Goal: Task Accomplishment & Management: Manage account settings

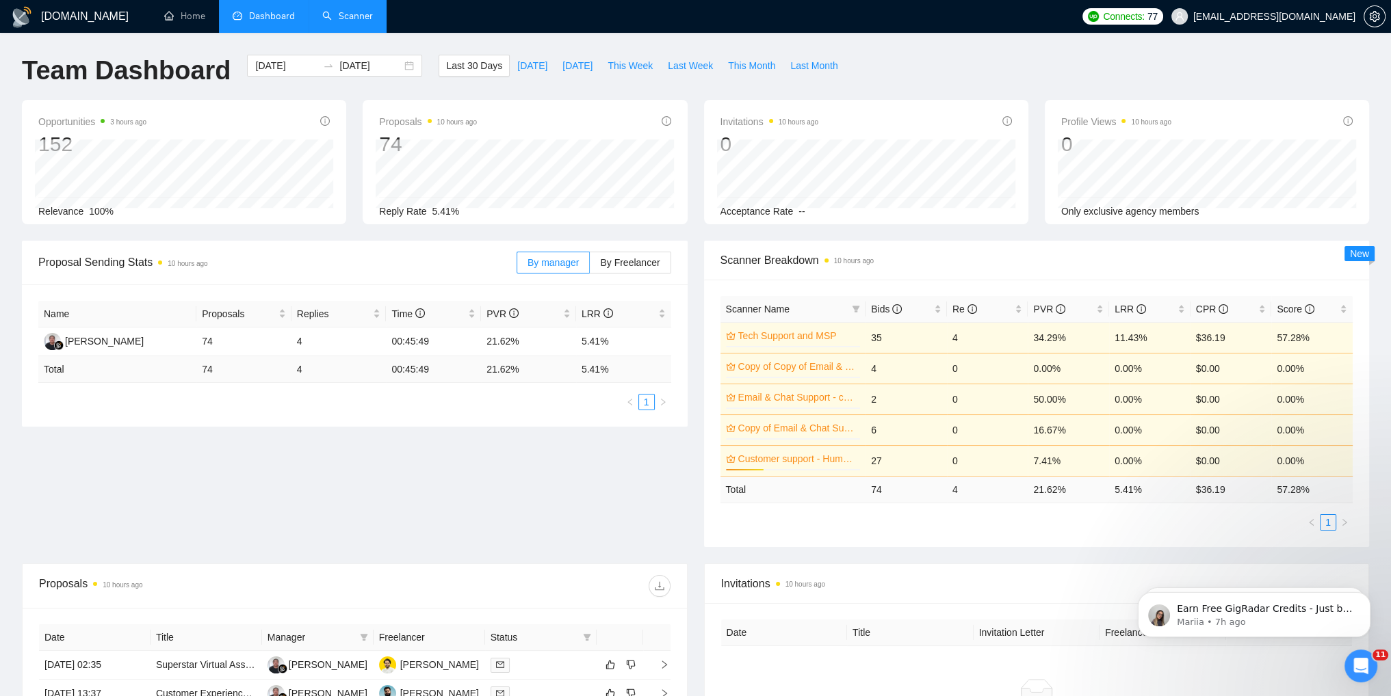
click at [356, 18] on link "Scanner" at bounding box center [347, 16] width 51 height 12
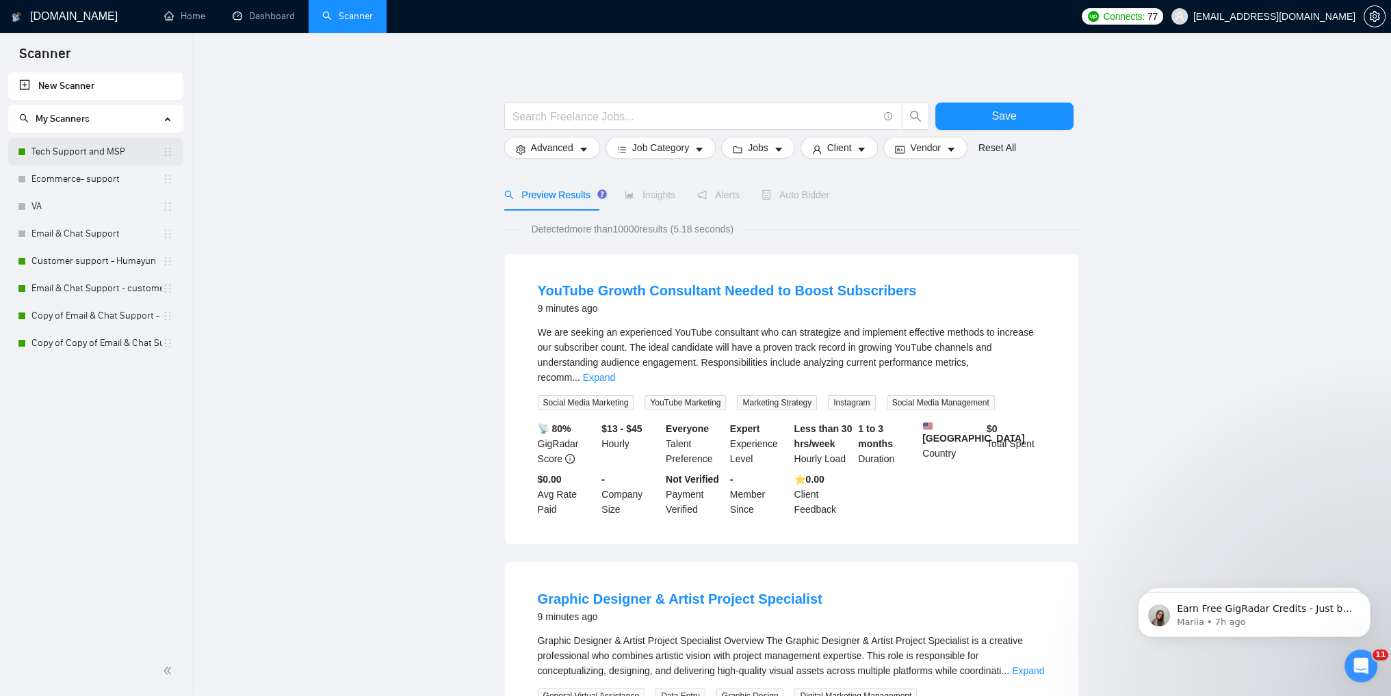
click at [68, 153] on link "Tech Support and MSP" at bounding box center [96, 151] width 131 height 27
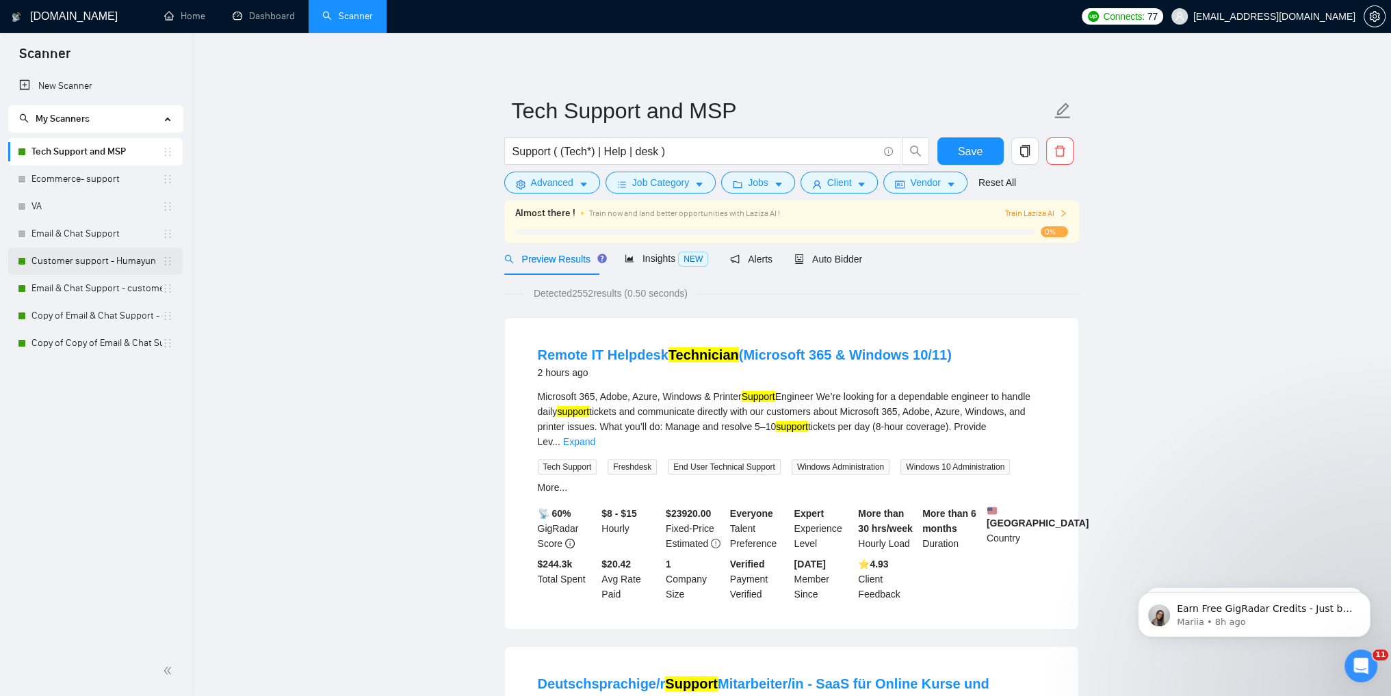
click at [66, 263] on link "Customer support - Humayun" at bounding box center [96, 261] width 131 height 27
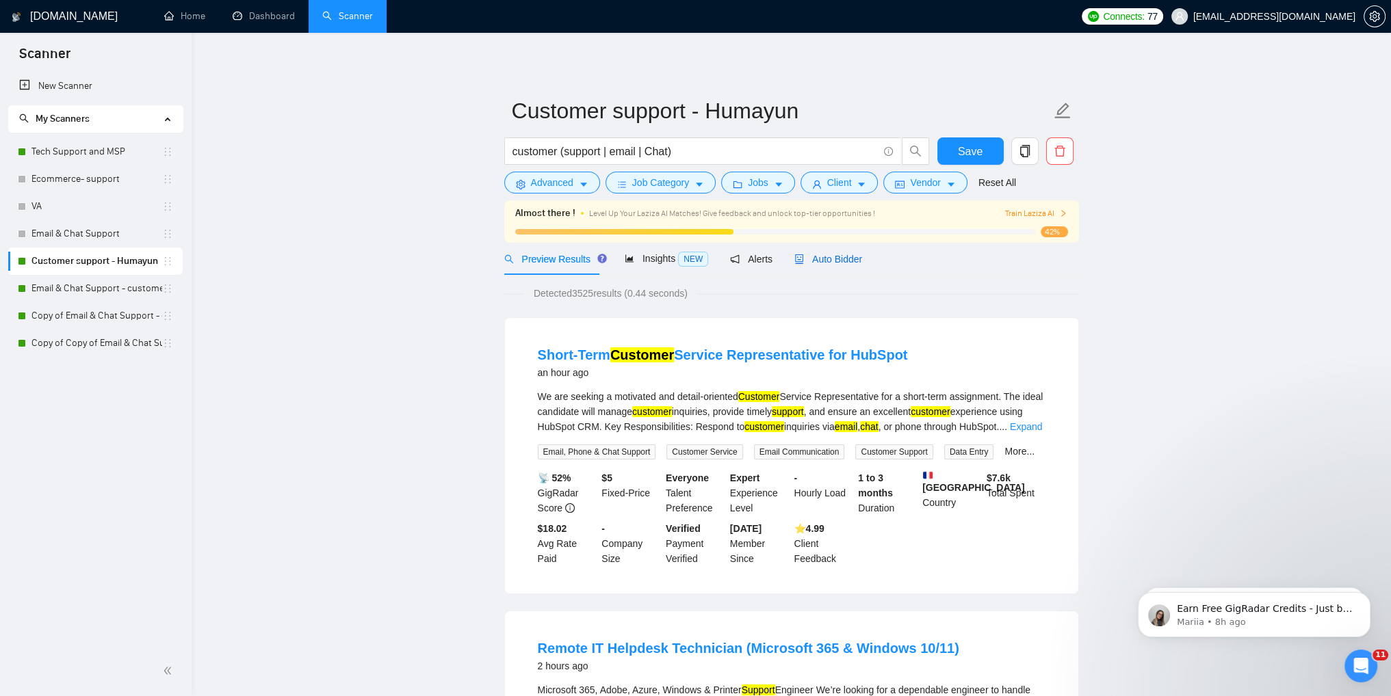
click at [824, 263] on span "Auto Bidder" at bounding box center [828, 259] width 68 height 11
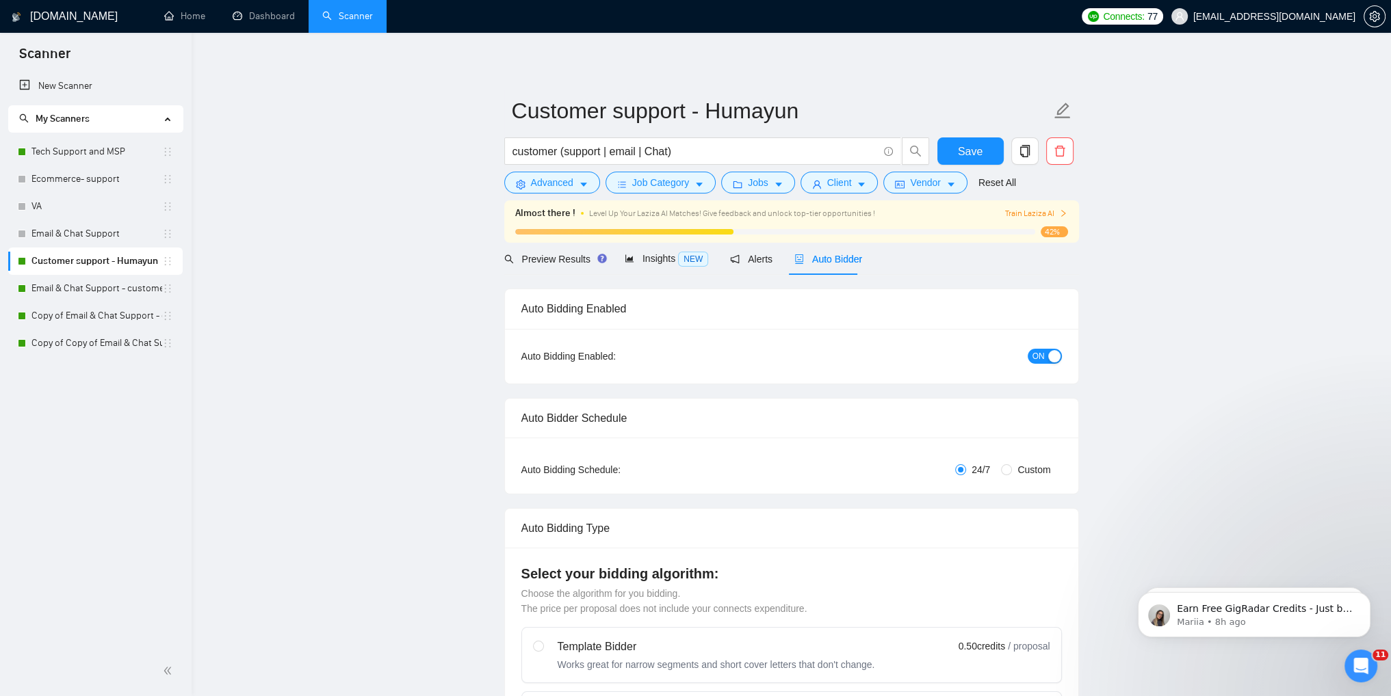
checkbox input "true"
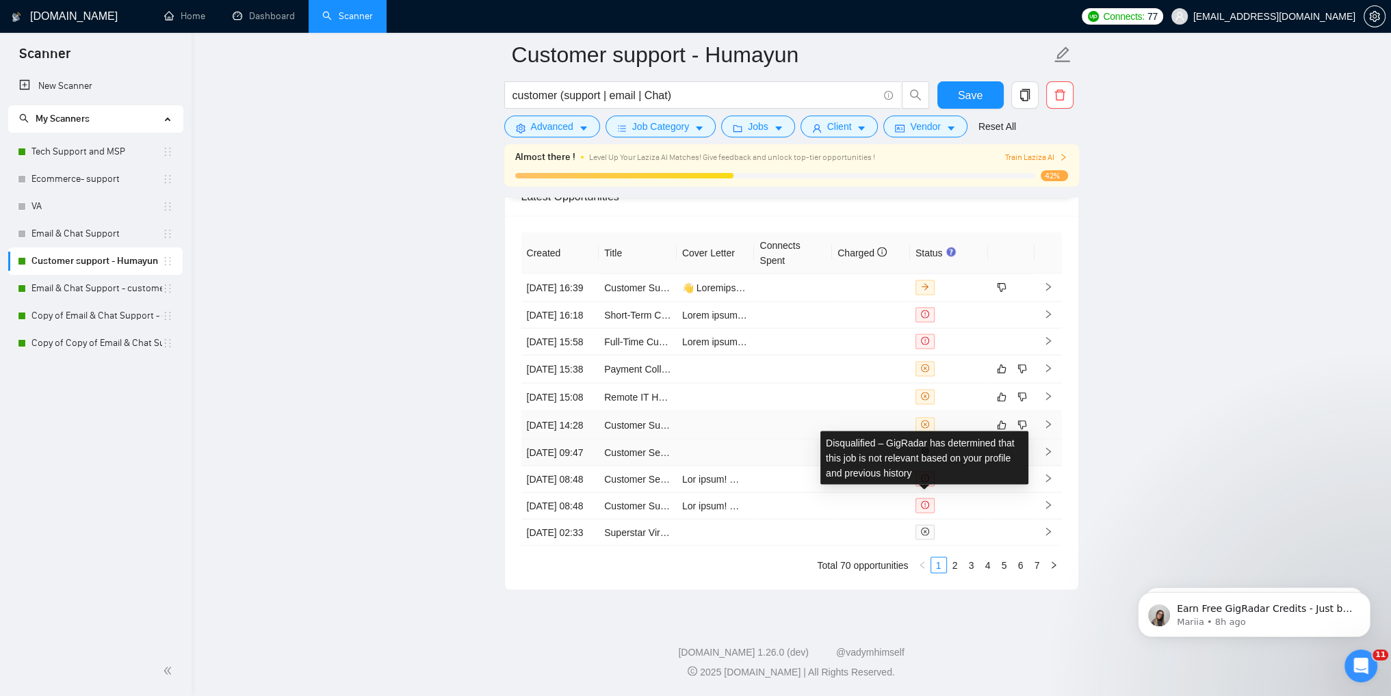
scroll to position [3688, 0]
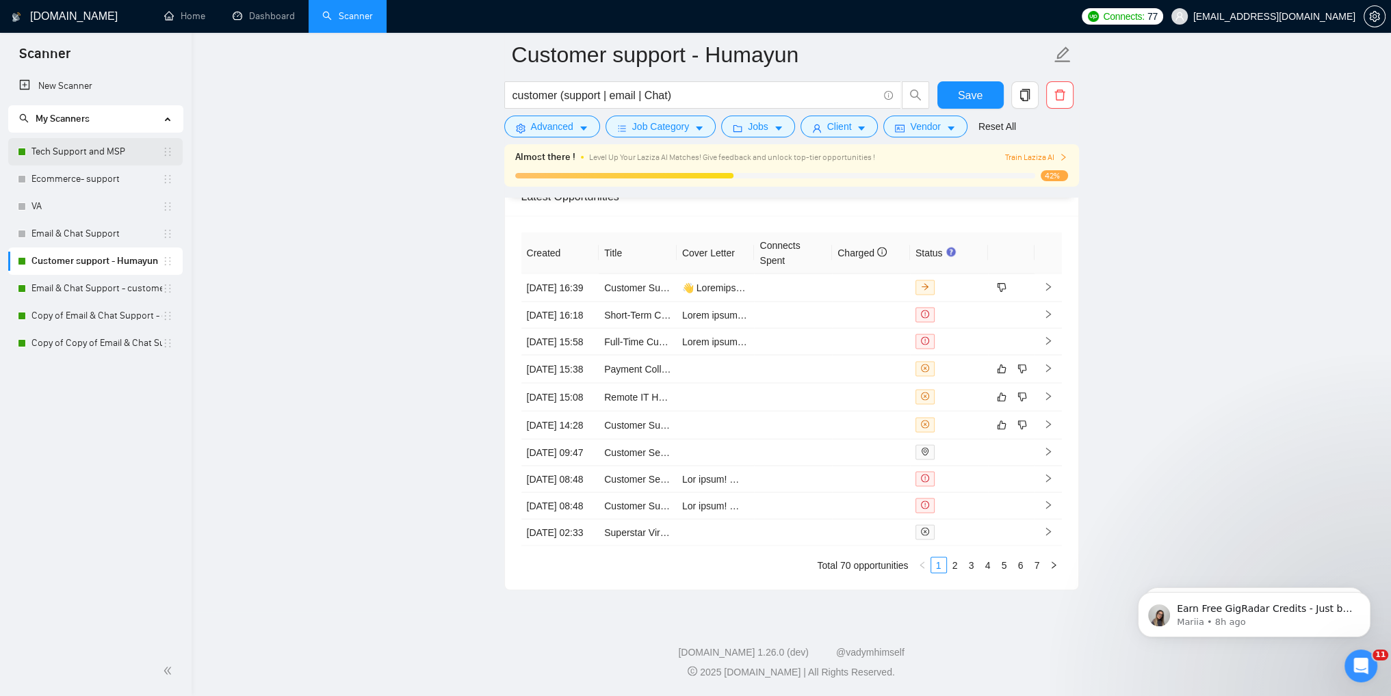
click at [73, 152] on link "Tech Support and MSP" at bounding box center [96, 151] width 131 height 27
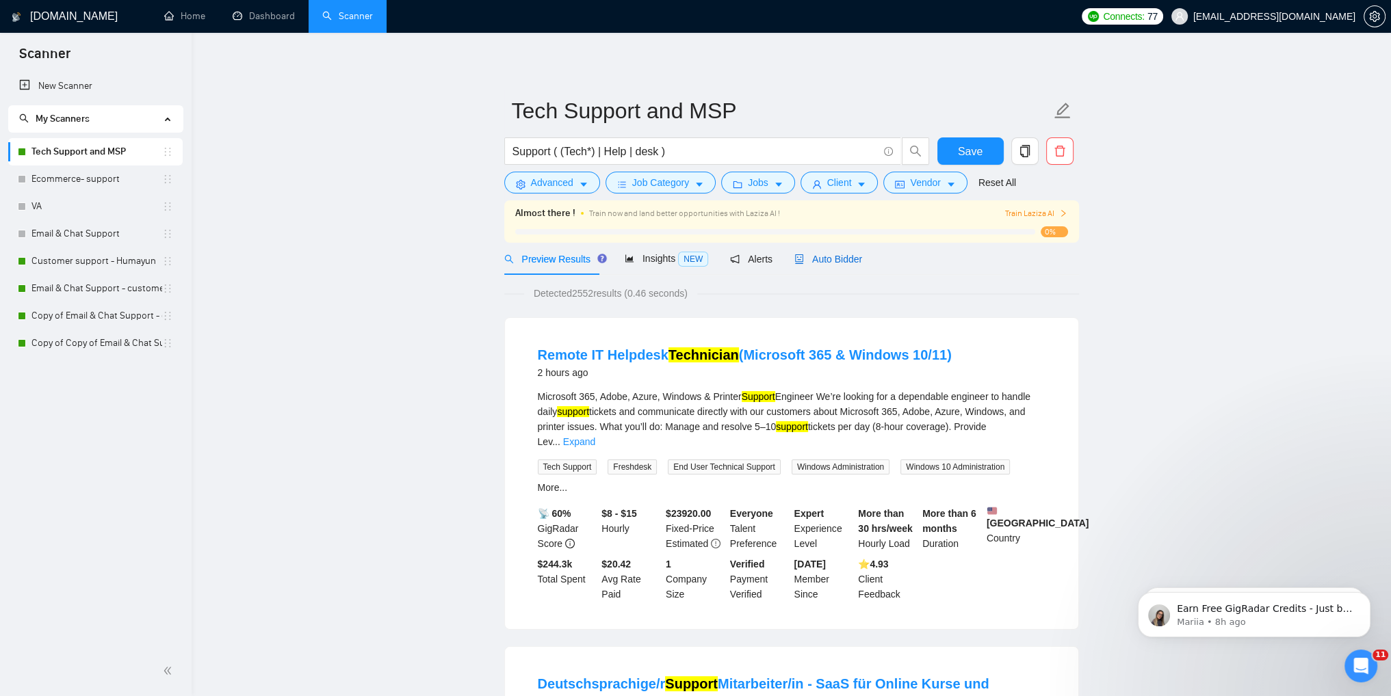
click at [815, 258] on span "Auto Bidder" at bounding box center [828, 259] width 68 height 11
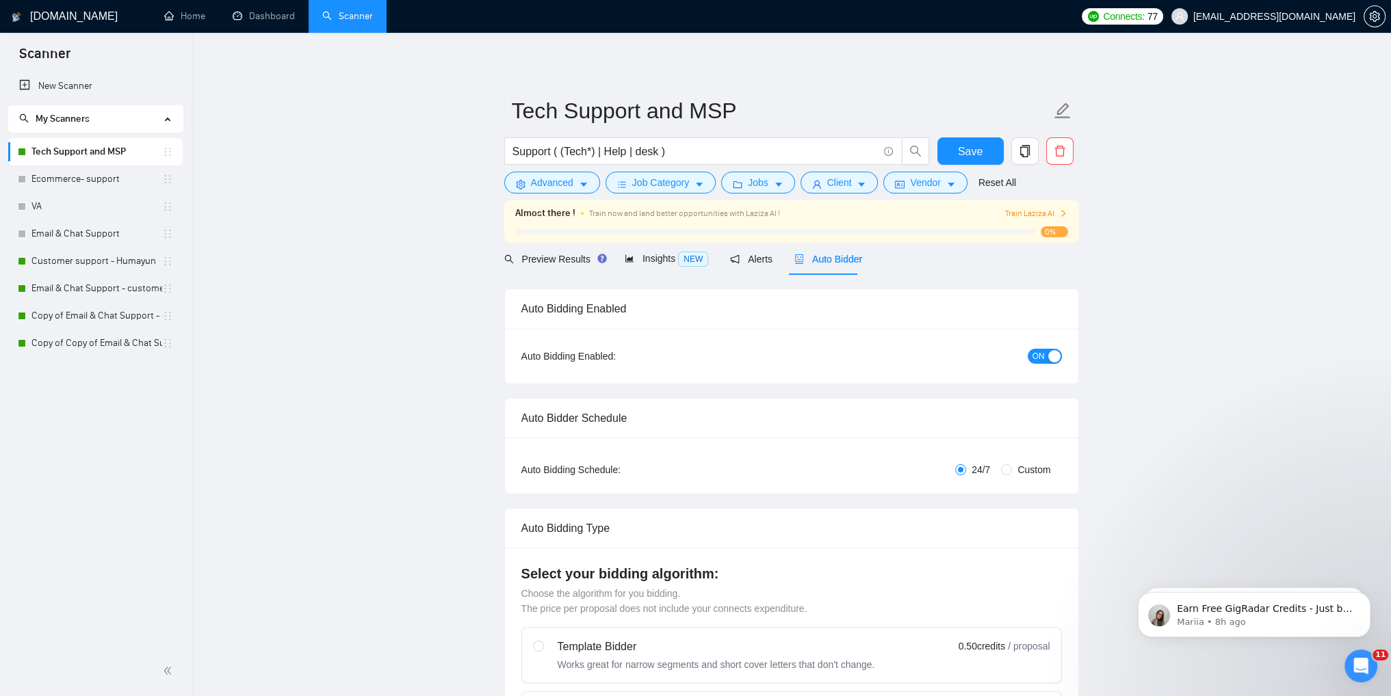
checkbox input "true"
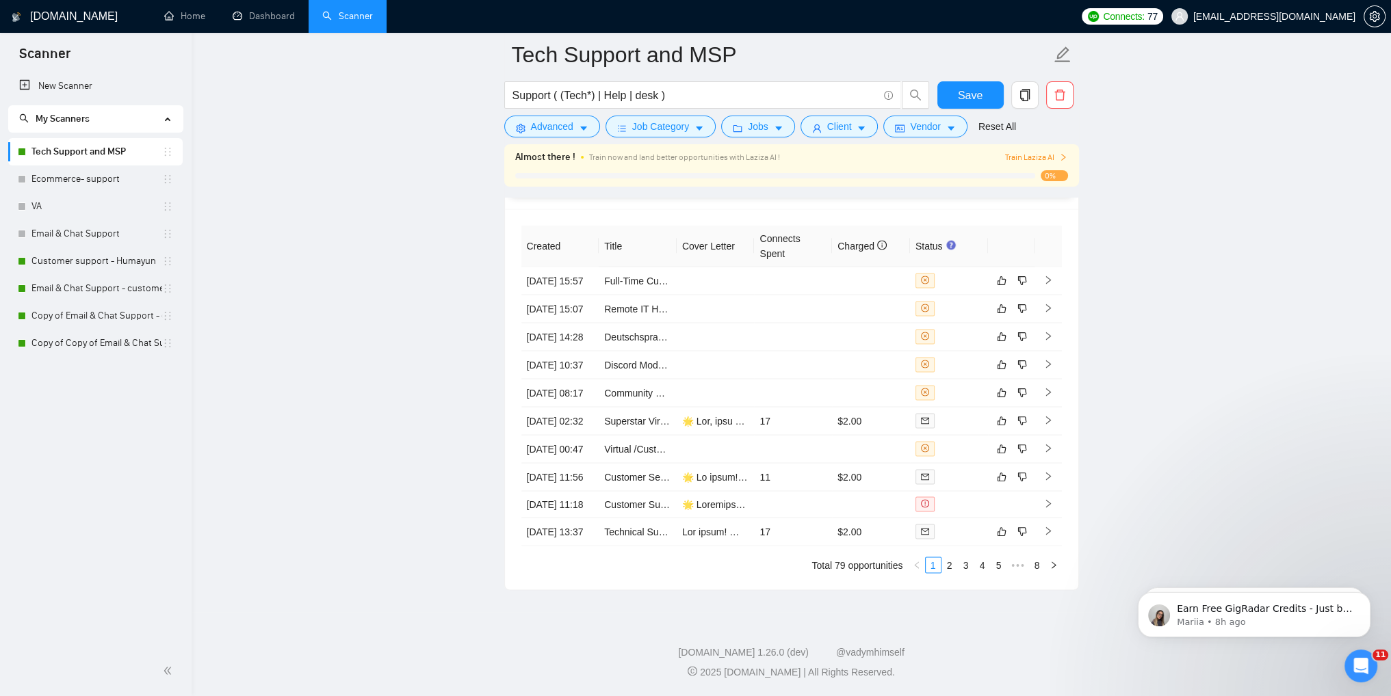
scroll to position [3557, 0]
